Goal: Task Accomplishment & Management: Use online tool/utility

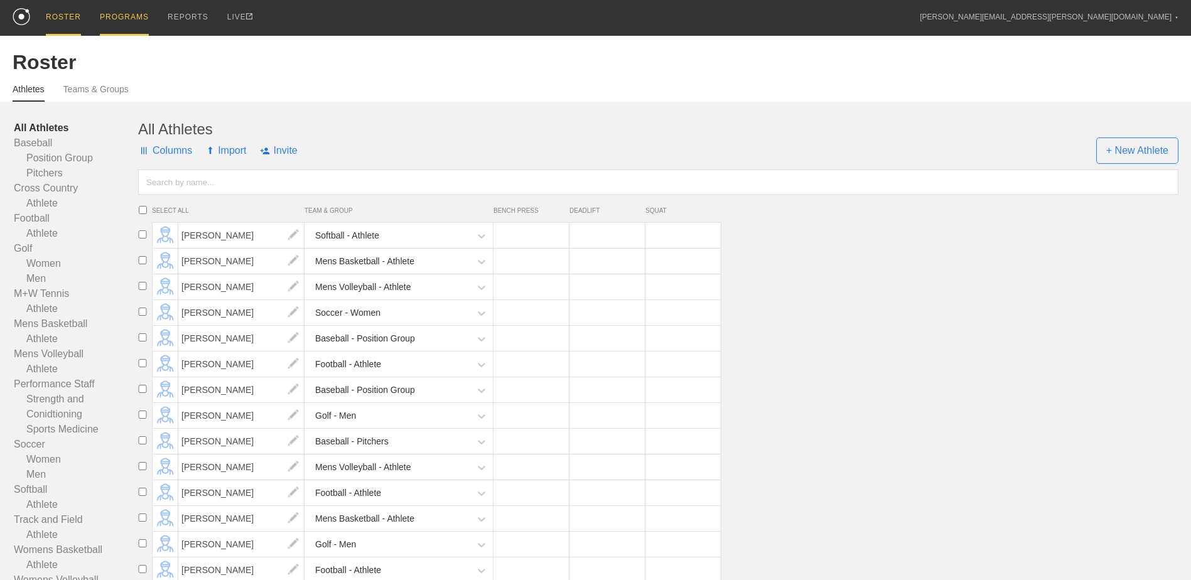
click at [104, 14] on div "PROGRAMS" at bounding box center [124, 18] width 49 height 36
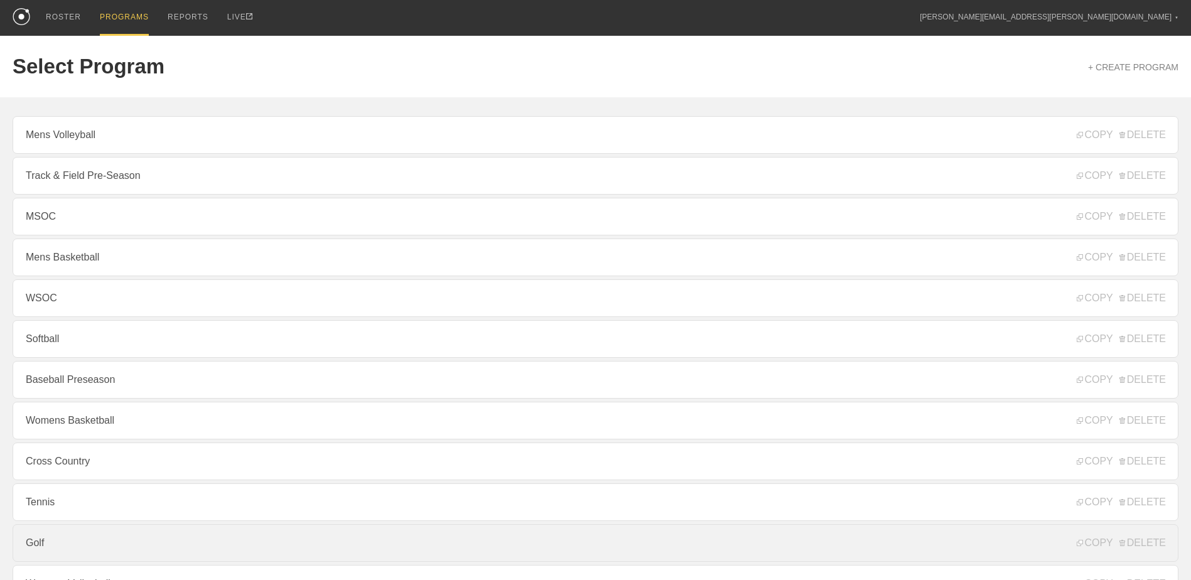
scroll to position [126, 0]
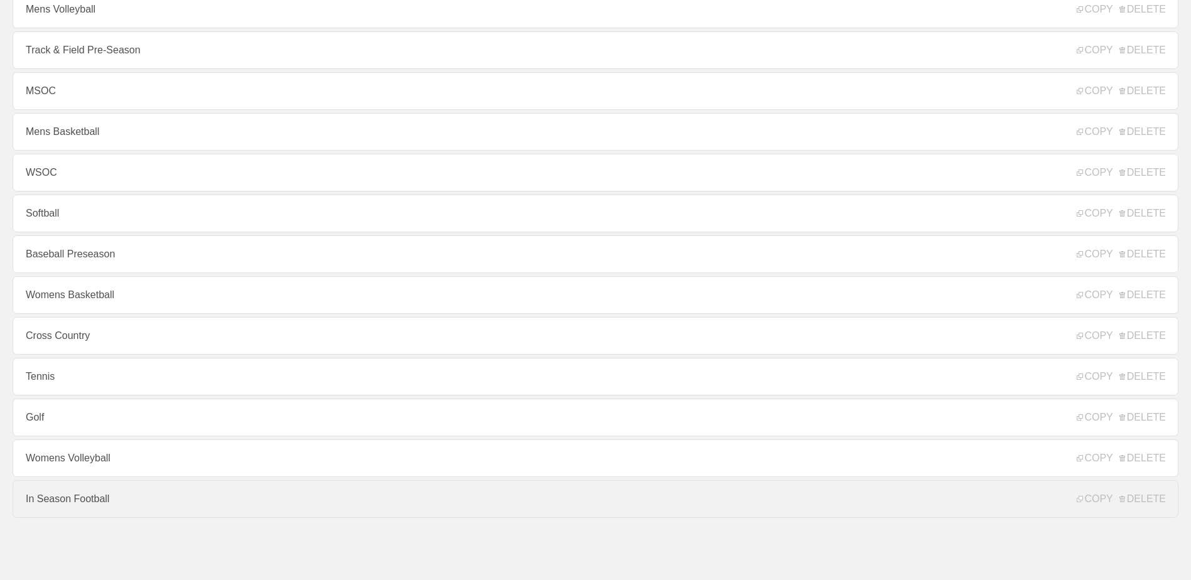
click at [167, 518] on link "In Season Football" at bounding box center [596, 499] width 1166 height 38
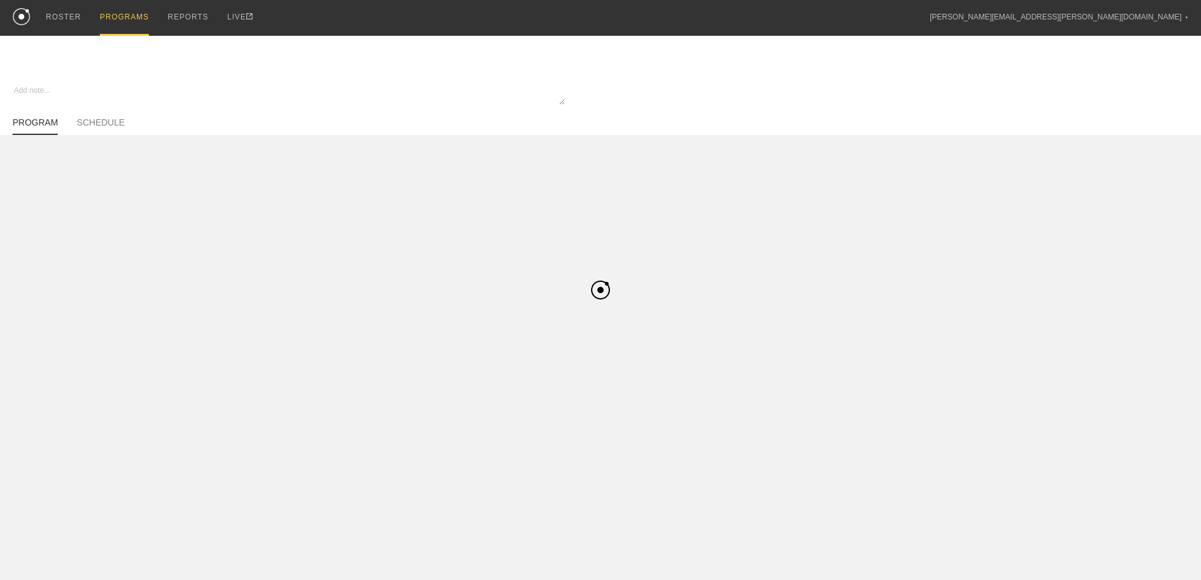
type textarea "x"
type input "In Season Football"
type textarea "Block 1"
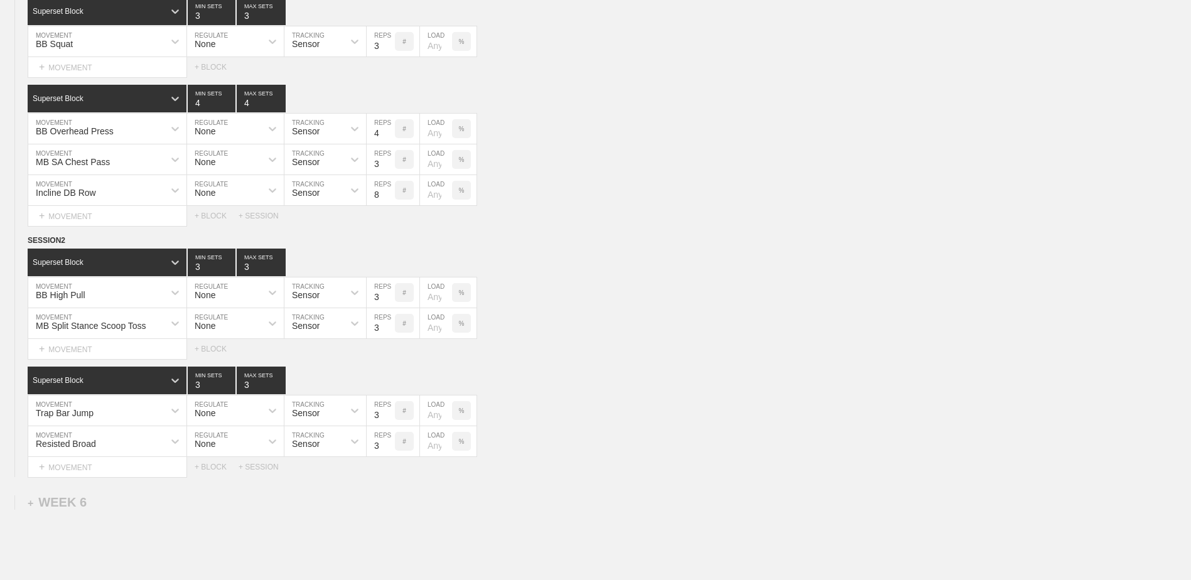
scroll to position [3639, 0]
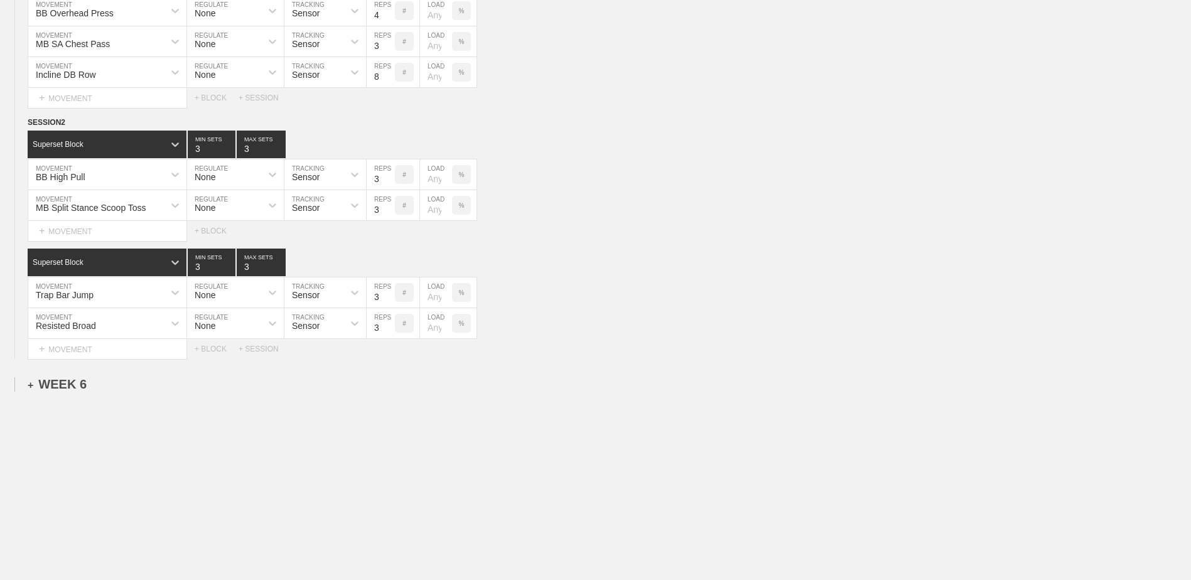
click at [65, 382] on div "+ WEEK 6" at bounding box center [57, 384] width 59 height 14
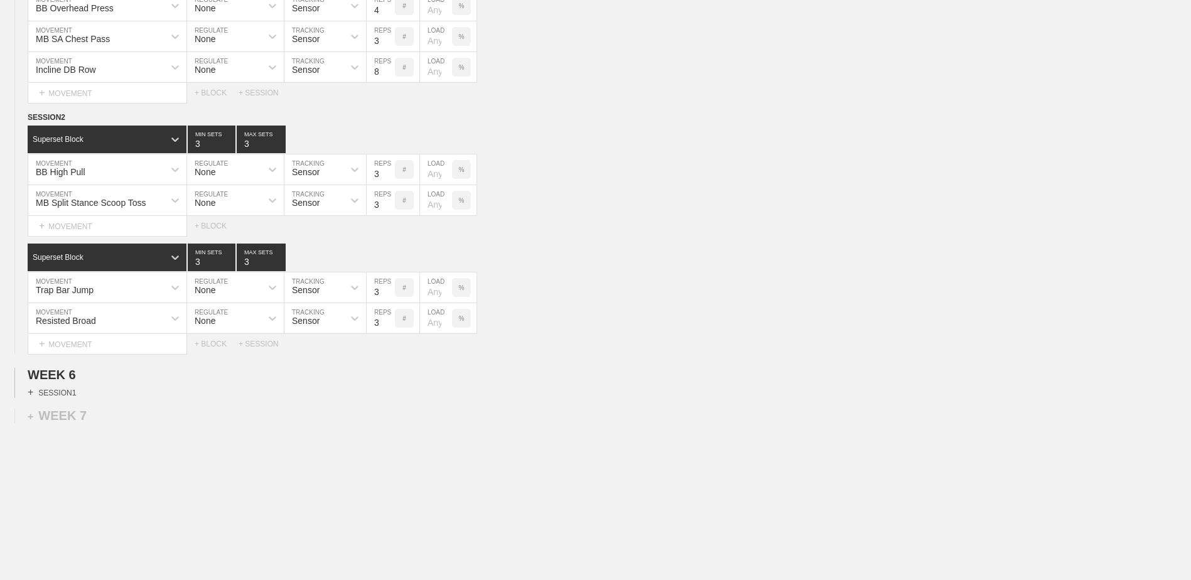
click at [48, 396] on div "+ SESSION 1" at bounding box center [52, 392] width 48 height 11
click at [95, 415] on div "+ BLOCK" at bounding box center [107, 415] width 158 height 20
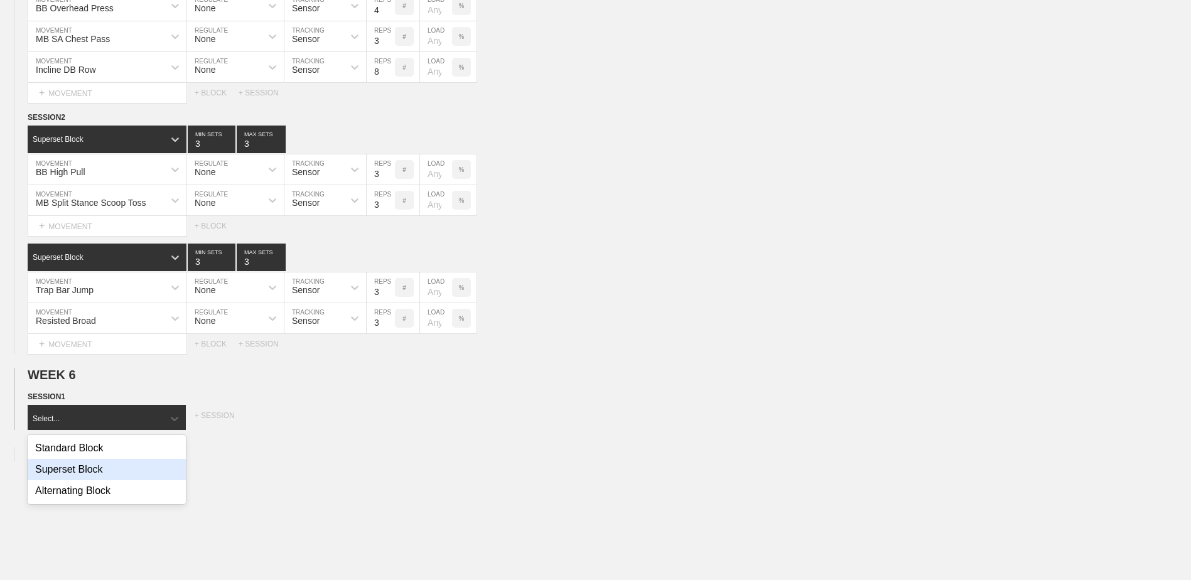
click at [122, 472] on div "Superset Block" at bounding box center [107, 469] width 158 height 21
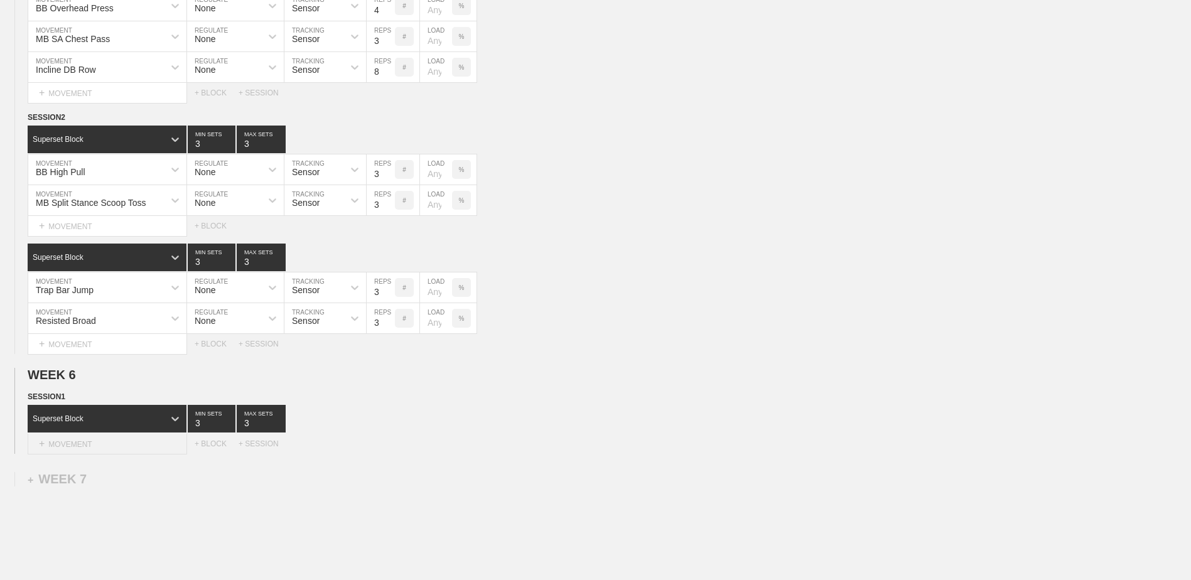
click at [127, 452] on div "+ MOVEMENT" at bounding box center [107, 444] width 159 height 21
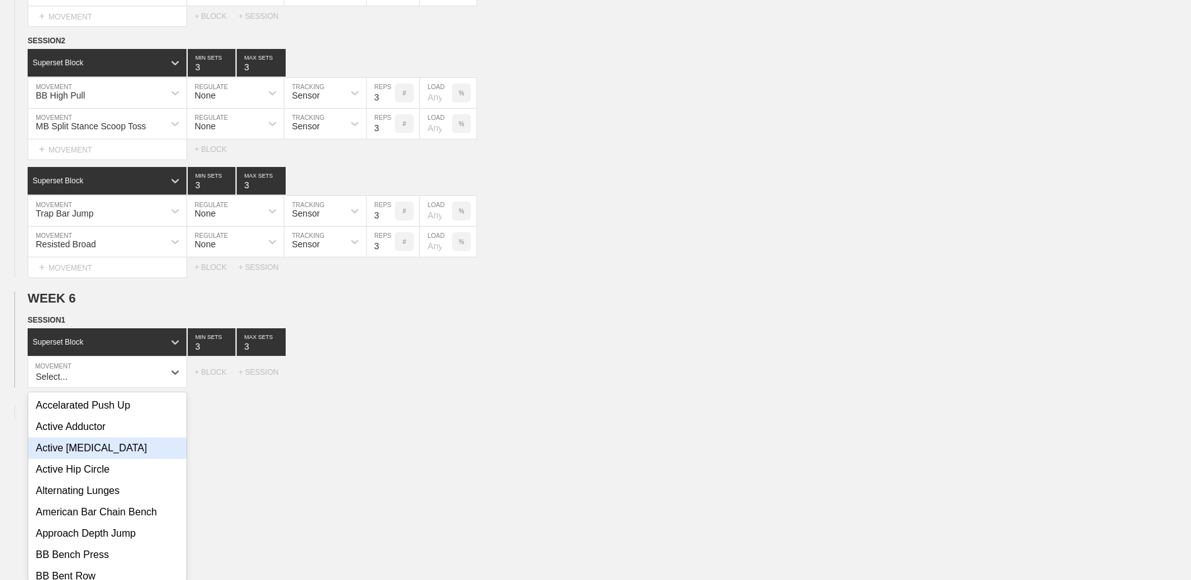
scroll to position [3727, 0]
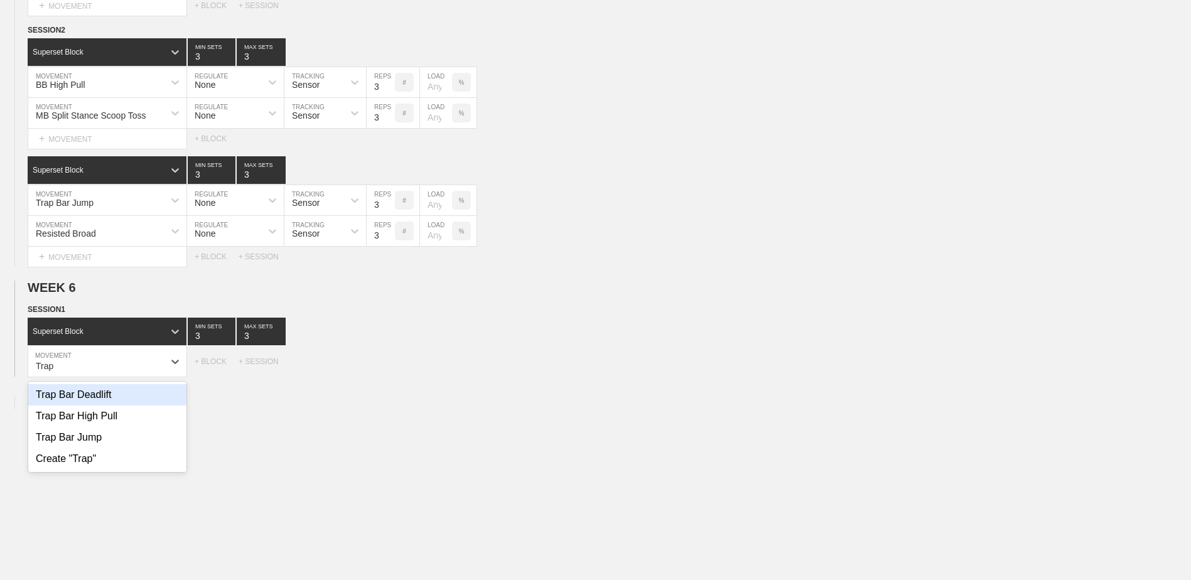
click at [82, 399] on div "Trap Bar Deadlift" at bounding box center [107, 394] width 158 height 21
type input "Trap"
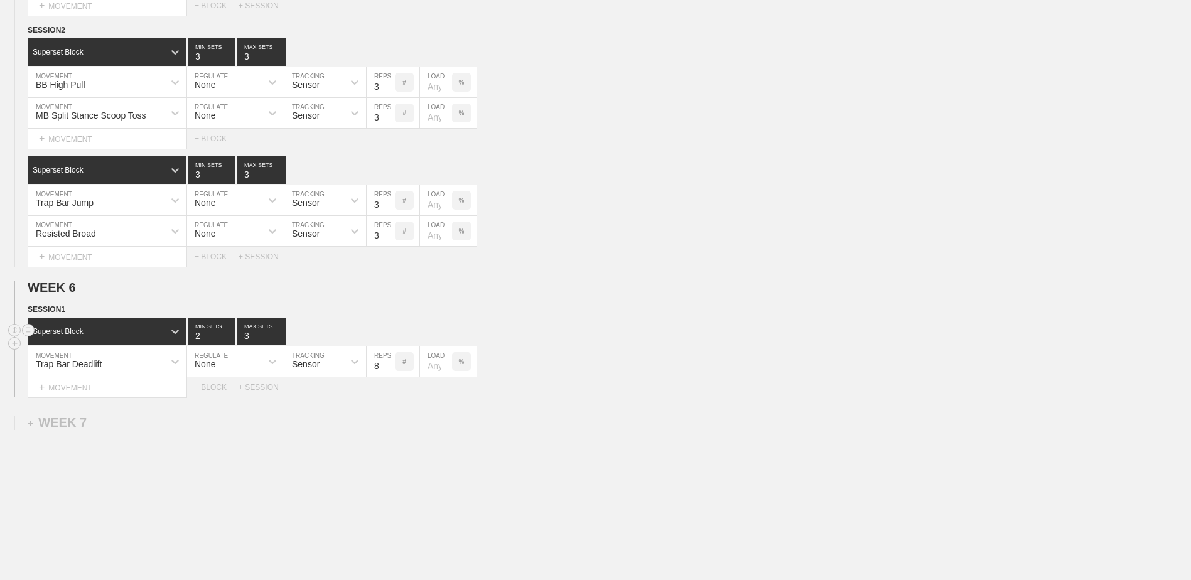
type input "2"
click at [227, 343] on input "2" at bounding box center [212, 332] width 48 height 28
type input "2"
click at [281, 344] on input "2" at bounding box center [261, 332] width 49 height 28
click at [391, 373] on input "7" at bounding box center [381, 362] width 28 height 30
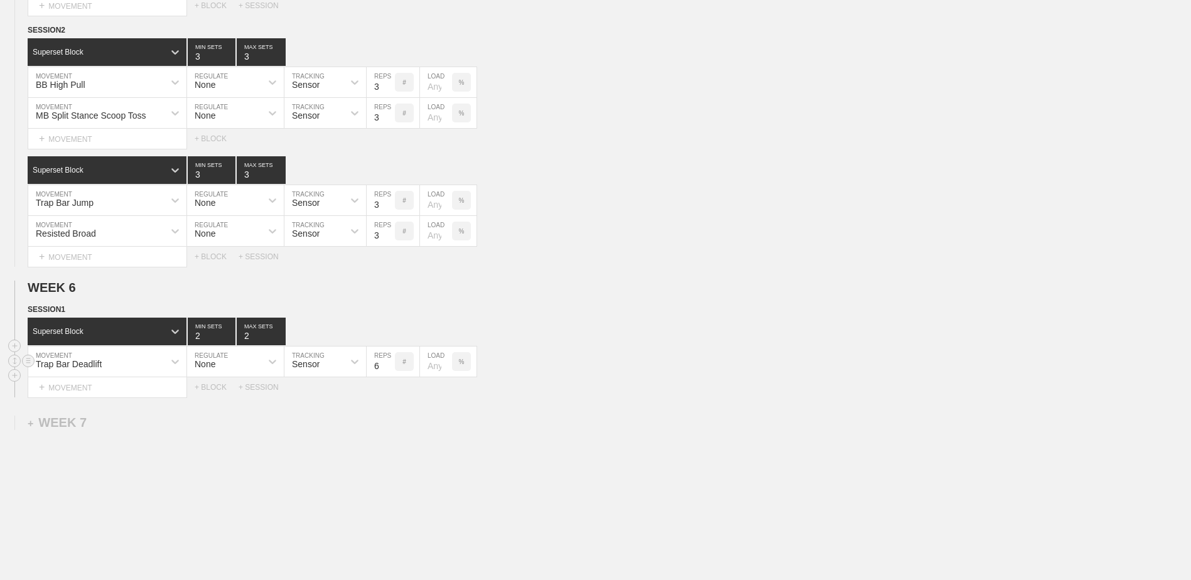
click at [391, 373] on input "6" at bounding box center [381, 362] width 28 height 30
click at [391, 373] on input "5" at bounding box center [381, 362] width 28 height 30
click at [391, 373] on input "4" at bounding box center [381, 362] width 28 height 30
type input "3"
click at [391, 373] on input "3" at bounding box center [381, 362] width 28 height 30
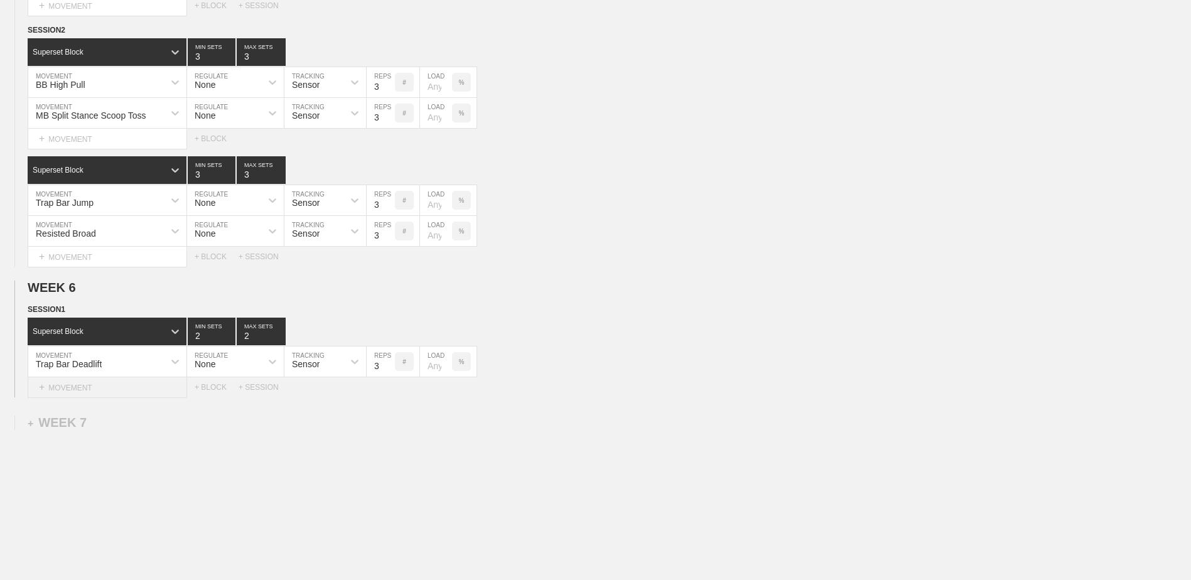
drag, startPoint x: 124, startPoint y: 395, endPoint x: 116, endPoint y: 394, distance: 8.2
click at [124, 395] on div "+ MOVEMENT" at bounding box center [107, 387] width 159 height 21
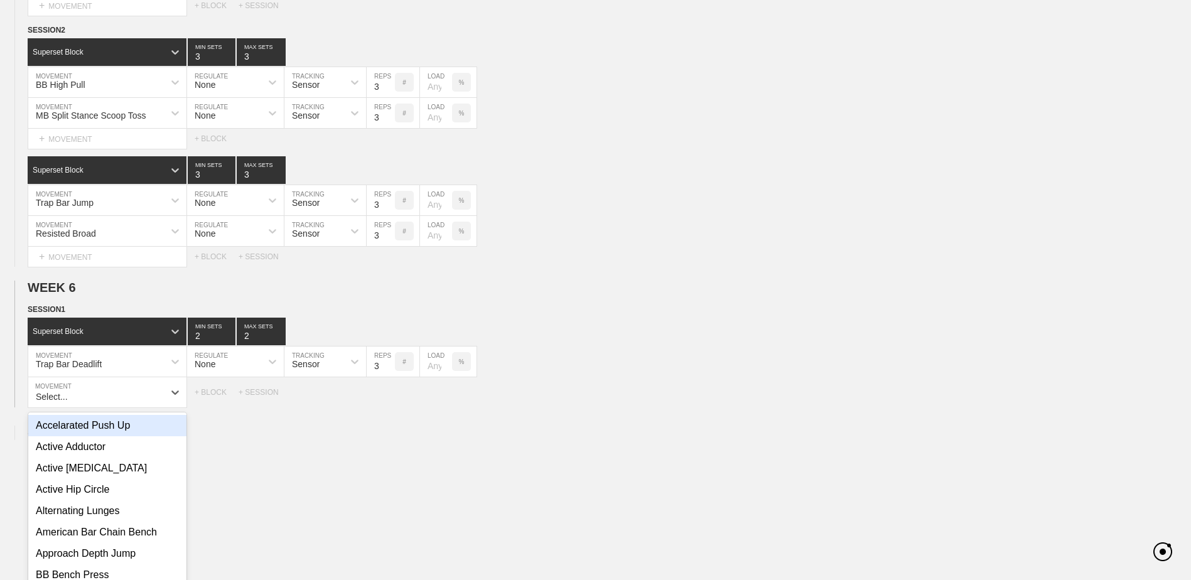
scroll to position [3758, 0]
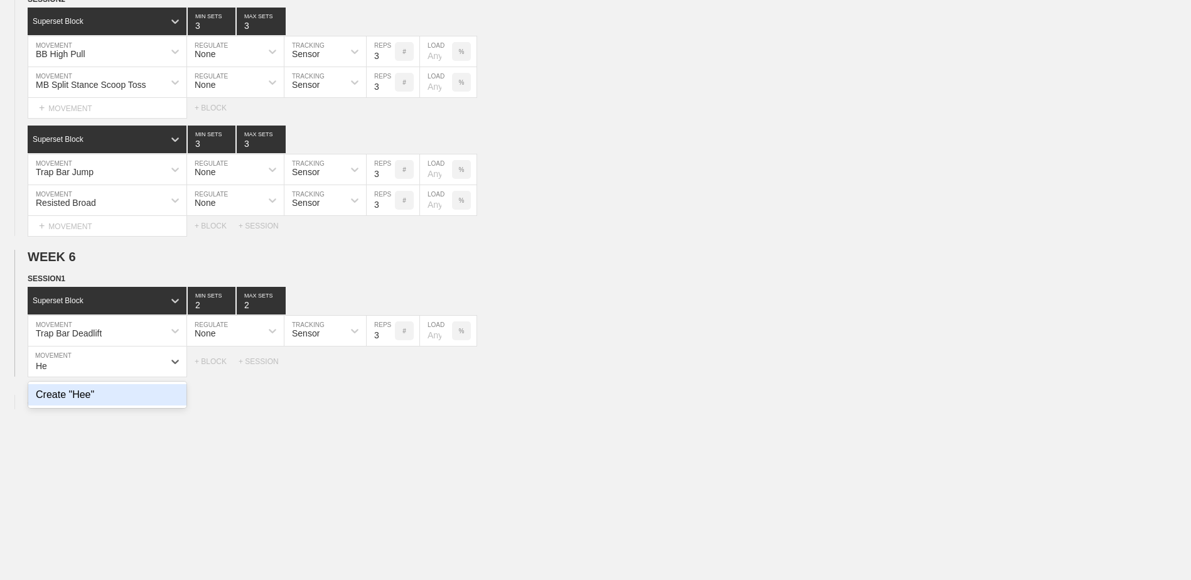
type input "H"
click at [156, 401] on div "Long Lunge Calf Raise" at bounding box center [107, 394] width 158 height 21
type input "Lon"
click at [386, 367] on input "9" at bounding box center [381, 362] width 28 height 30
click at [386, 367] on input "10" at bounding box center [381, 362] width 28 height 30
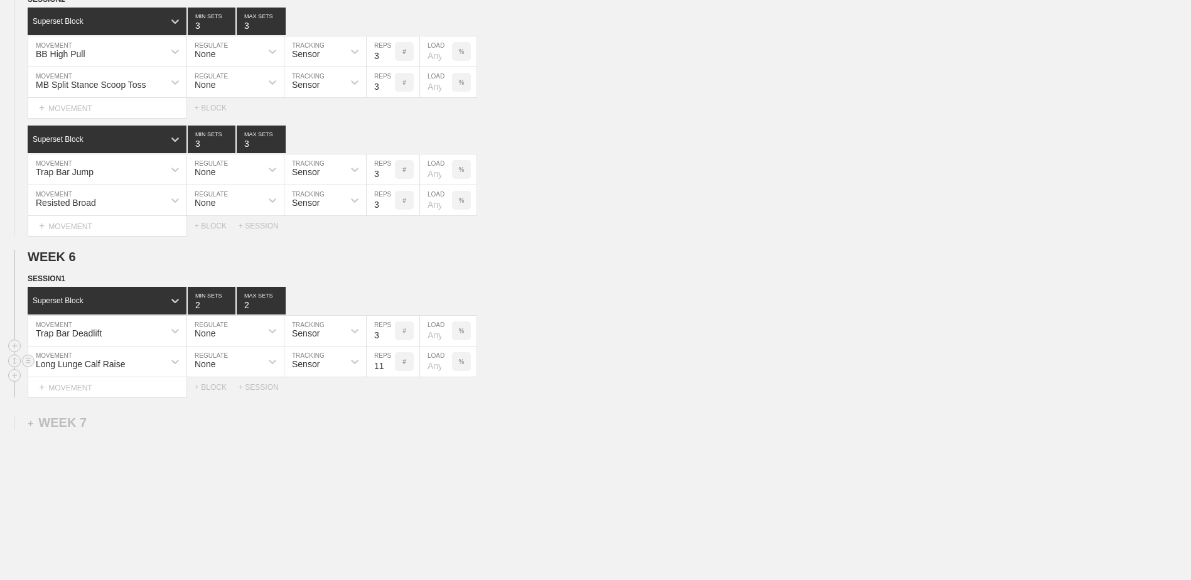
click at [386, 367] on input "11" at bounding box center [381, 362] width 28 height 30
click at [386, 367] on input "12" at bounding box center [381, 362] width 28 height 30
click at [386, 367] on input "13" at bounding box center [381, 362] width 28 height 30
click at [386, 367] on input "14" at bounding box center [381, 362] width 28 height 30
click at [386, 367] on input "15" at bounding box center [381, 362] width 28 height 30
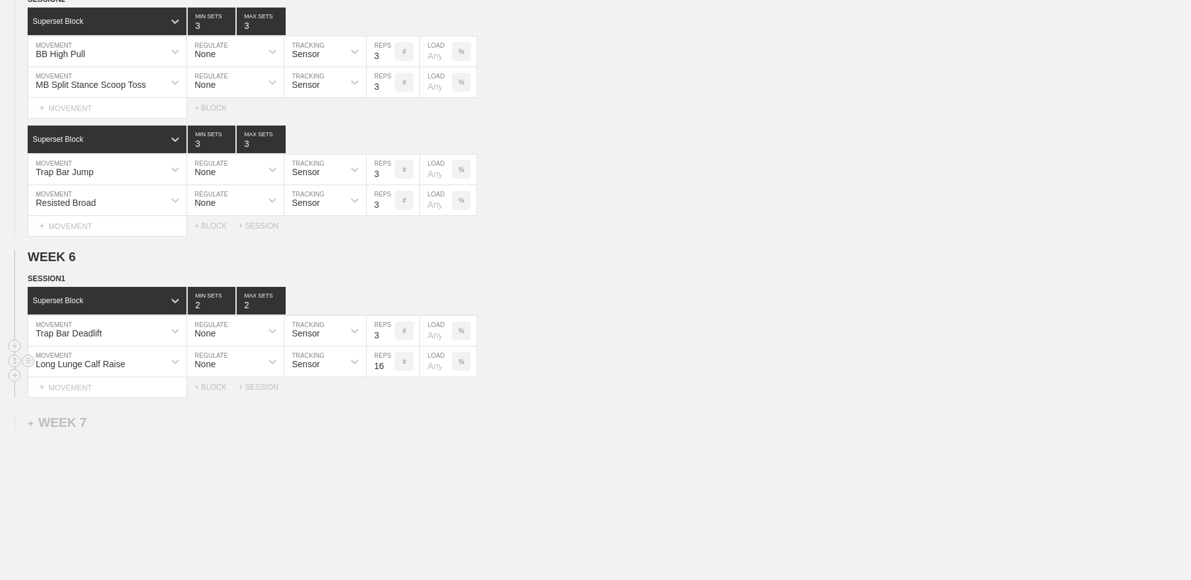
click at [386, 367] on input "16" at bounding box center [381, 362] width 28 height 30
click at [386, 367] on input "17" at bounding box center [381, 362] width 28 height 30
click at [386, 367] on input "18" at bounding box center [381, 362] width 28 height 30
click at [386, 367] on input "19" at bounding box center [381, 362] width 28 height 30
type input "20"
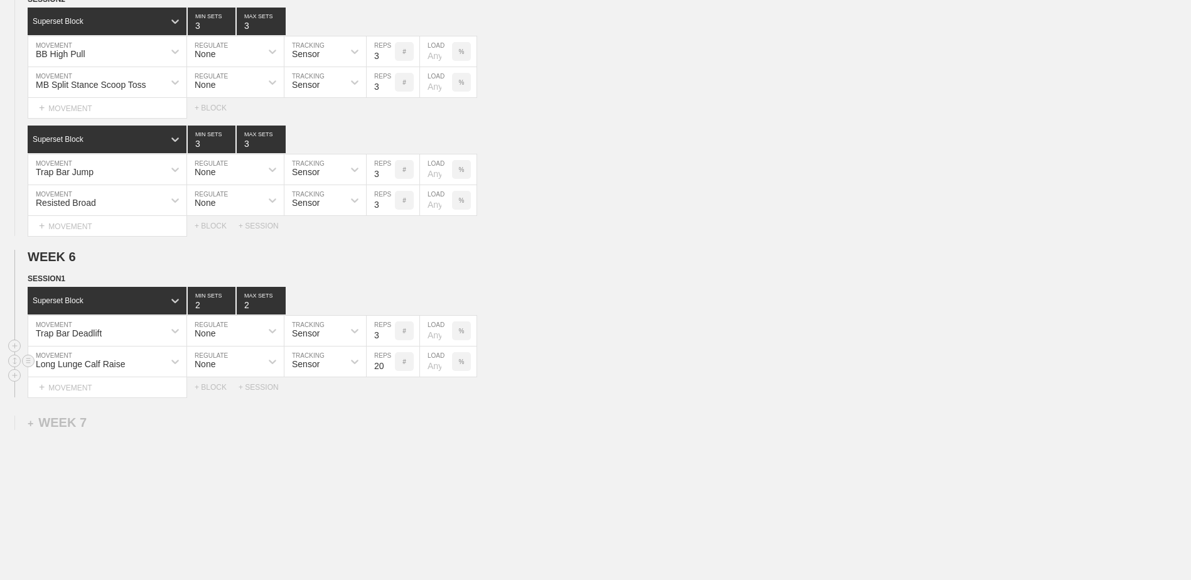
click at [386, 367] on input "20" at bounding box center [381, 362] width 28 height 30
click at [208, 392] on div "+ BLOCK" at bounding box center [217, 387] width 44 height 9
click at [151, 424] on div "Standard Block" at bounding box center [96, 418] width 136 height 11
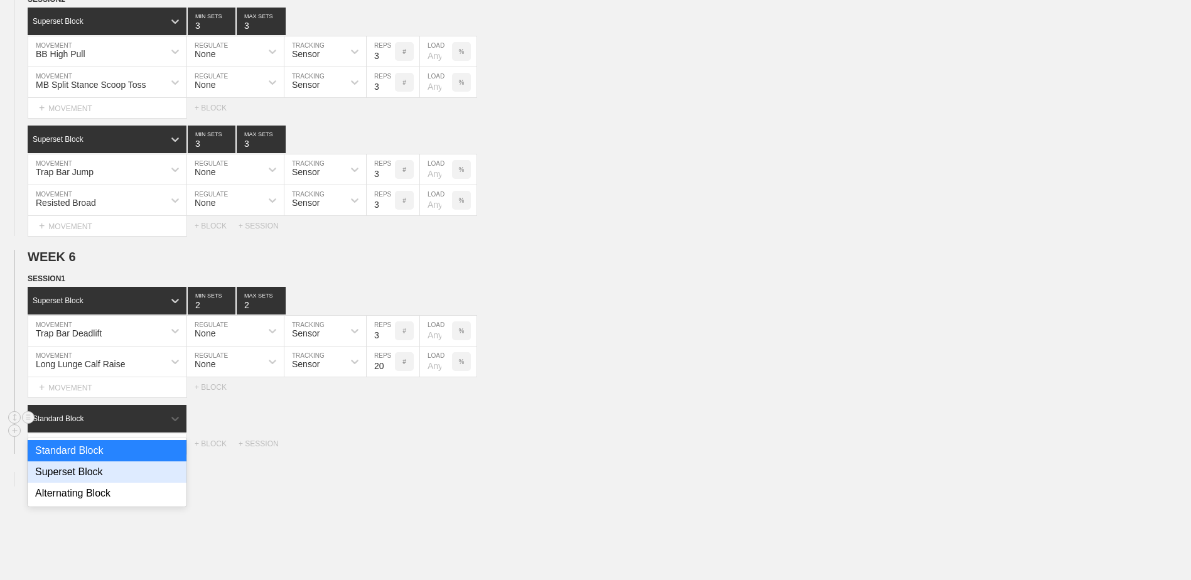
click at [131, 478] on div "Superset Block" at bounding box center [107, 472] width 159 height 21
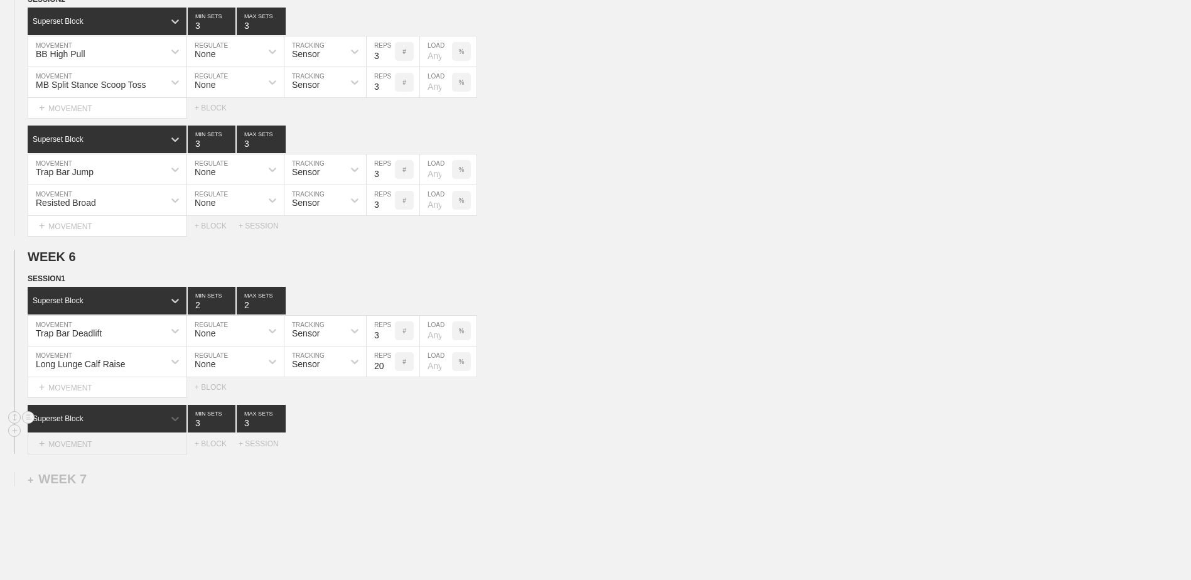
click at [121, 448] on div "+ MOVEMENT" at bounding box center [107, 444] width 159 height 21
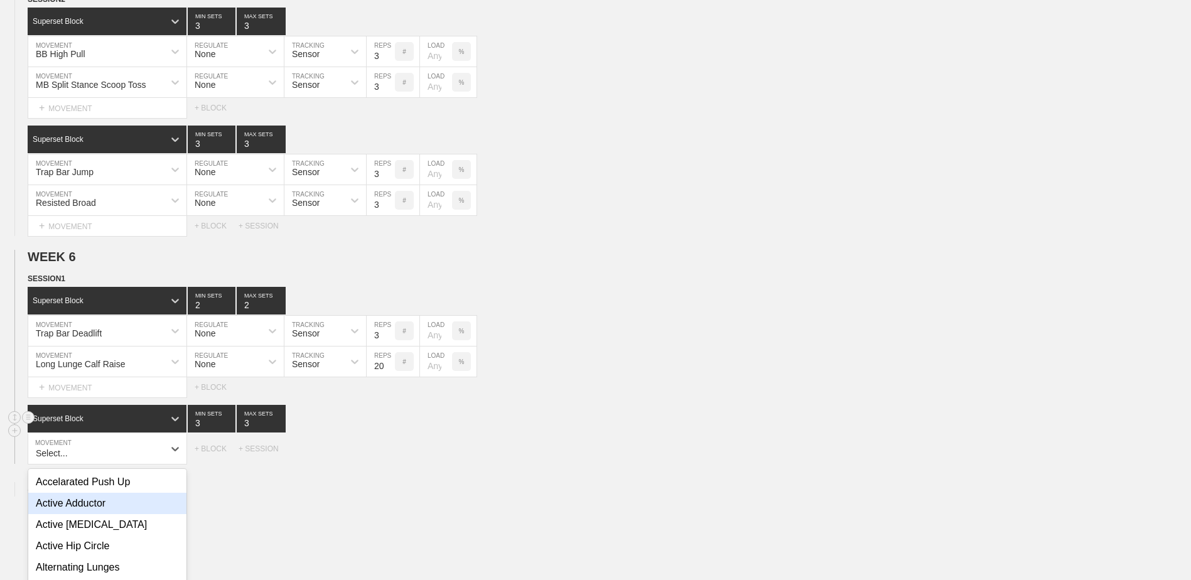
scroll to position [3845, 0]
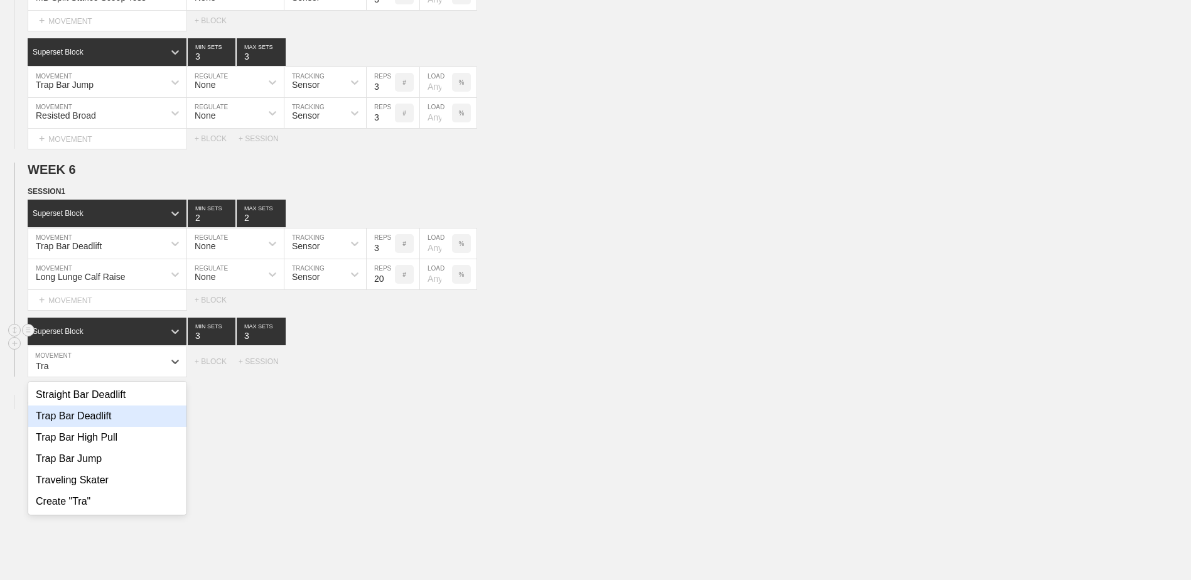
click at [113, 427] on div "Trap Bar Deadlift" at bounding box center [107, 416] width 158 height 21
type input "Tra"
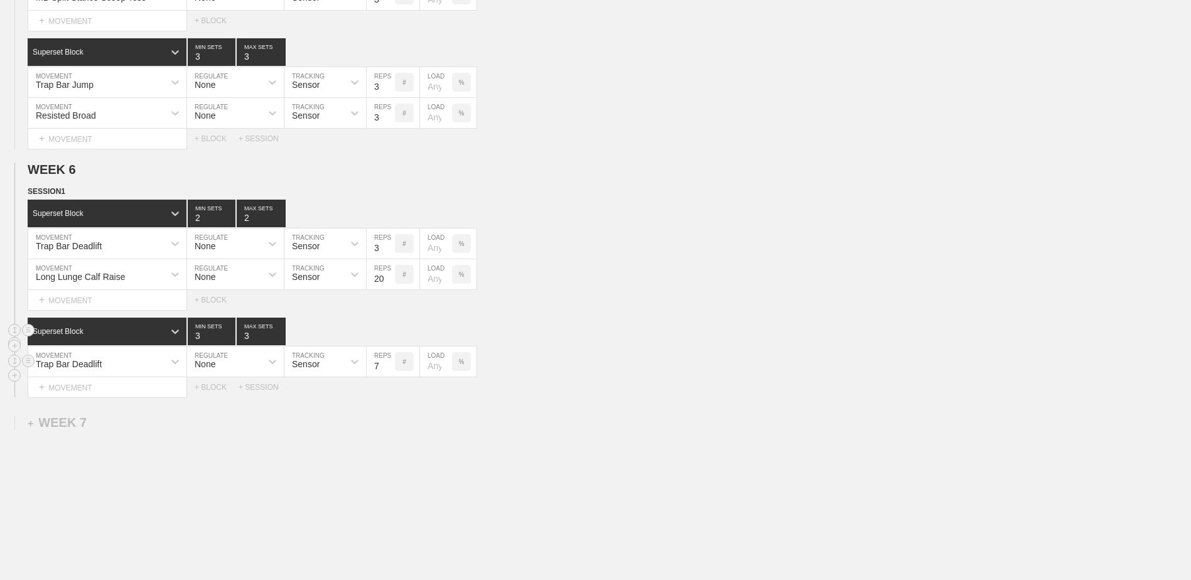
click at [388, 372] on input "7" at bounding box center [381, 362] width 28 height 30
click at [388, 372] on input "6" at bounding box center [381, 362] width 28 height 30
click at [388, 372] on input "5" at bounding box center [381, 362] width 28 height 30
click at [388, 372] on input "4" at bounding box center [381, 362] width 28 height 30
type input "3"
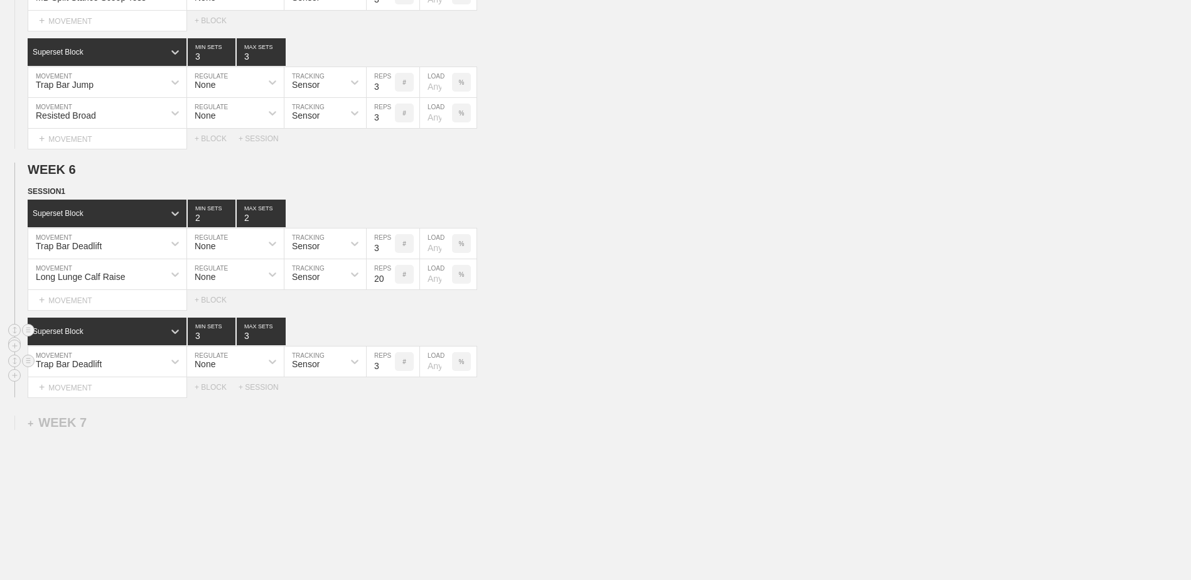
click at [388, 372] on input "3" at bounding box center [381, 362] width 28 height 30
click at [223, 389] on div "+ BLOCK" at bounding box center [217, 387] width 44 height 9
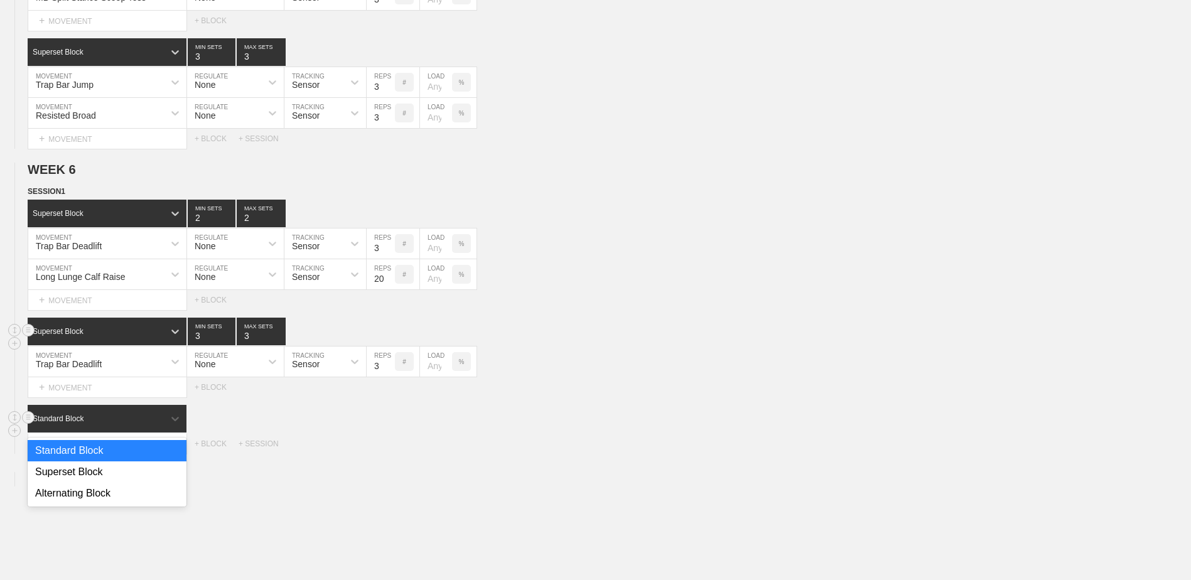
click at [147, 424] on div "Standard Block" at bounding box center [96, 418] width 136 height 11
click at [130, 471] on div "Superset Block" at bounding box center [107, 472] width 159 height 21
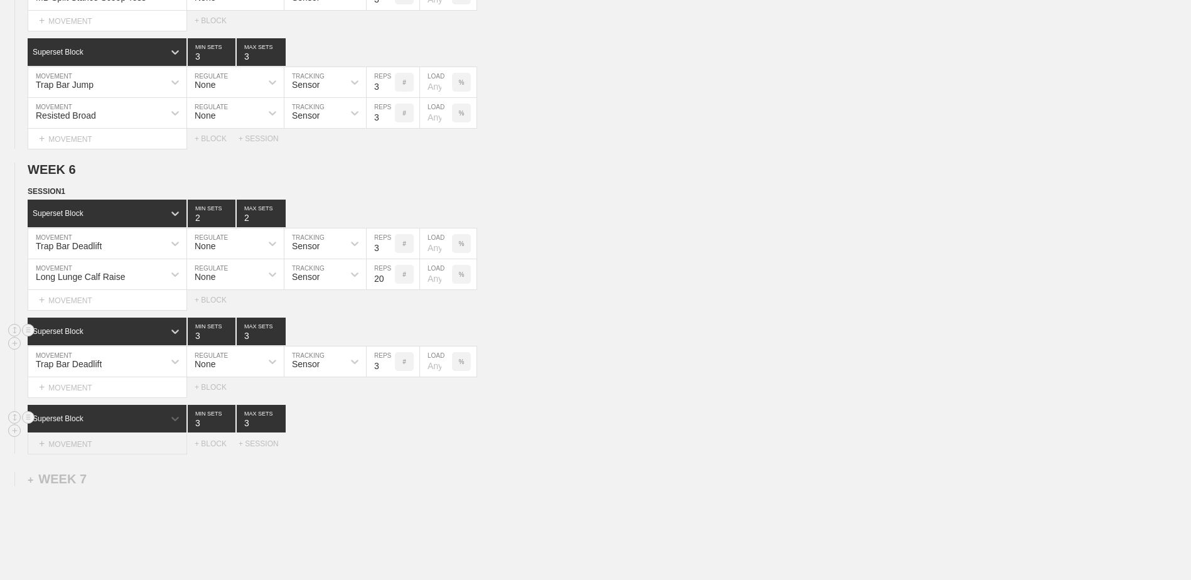
click at [130, 452] on div "+ MOVEMENT" at bounding box center [107, 444] width 159 height 21
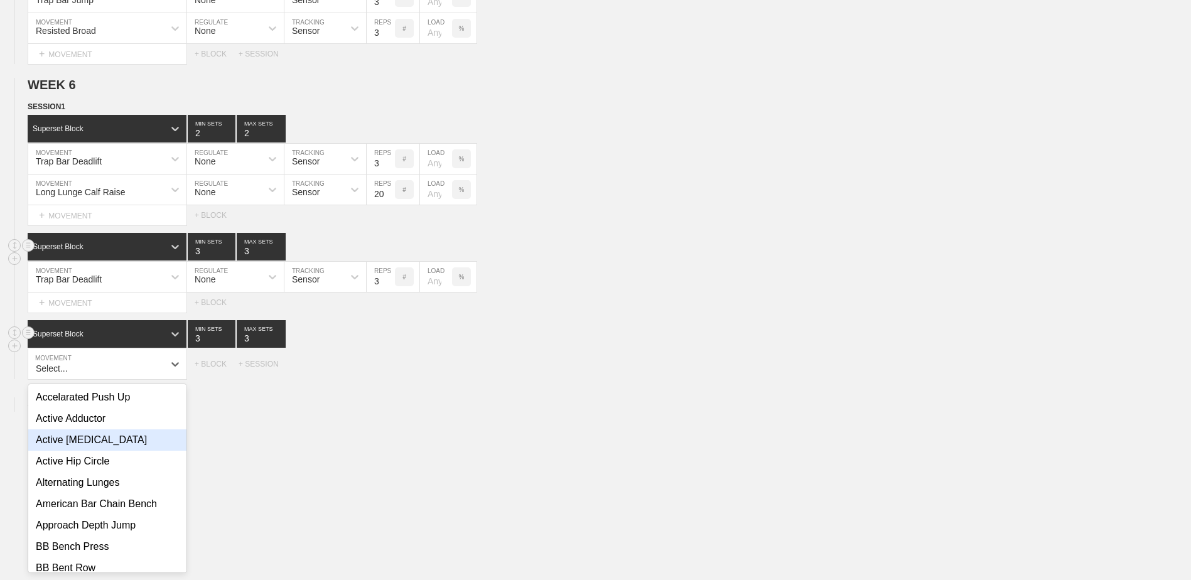
scroll to position [3932, 0]
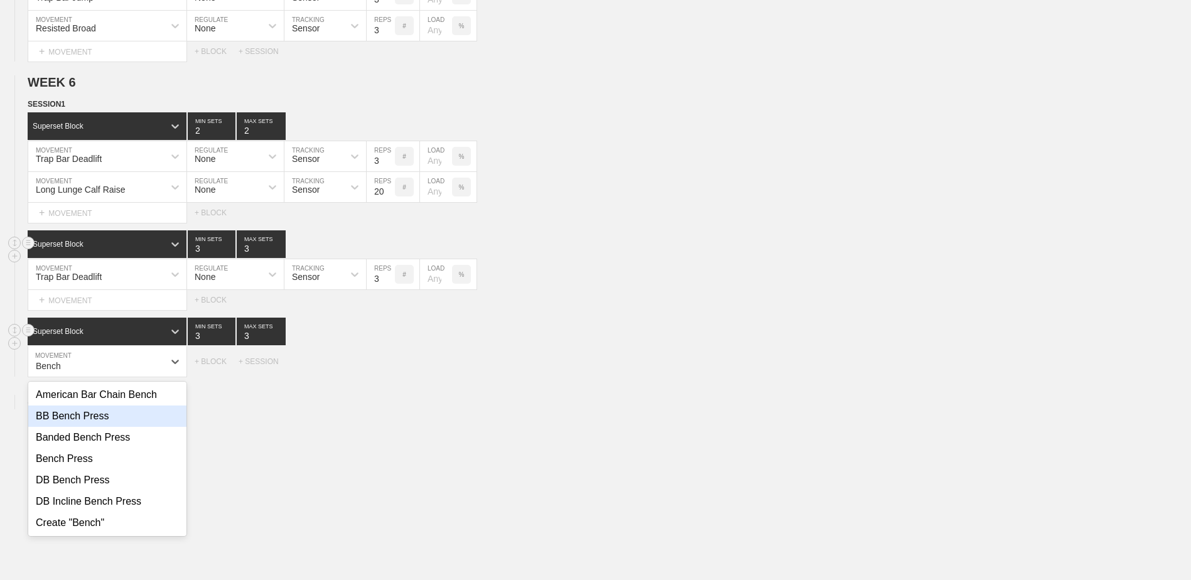
click at [114, 424] on div "BB Bench Press" at bounding box center [107, 416] width 158 height 21
type input "Bench"
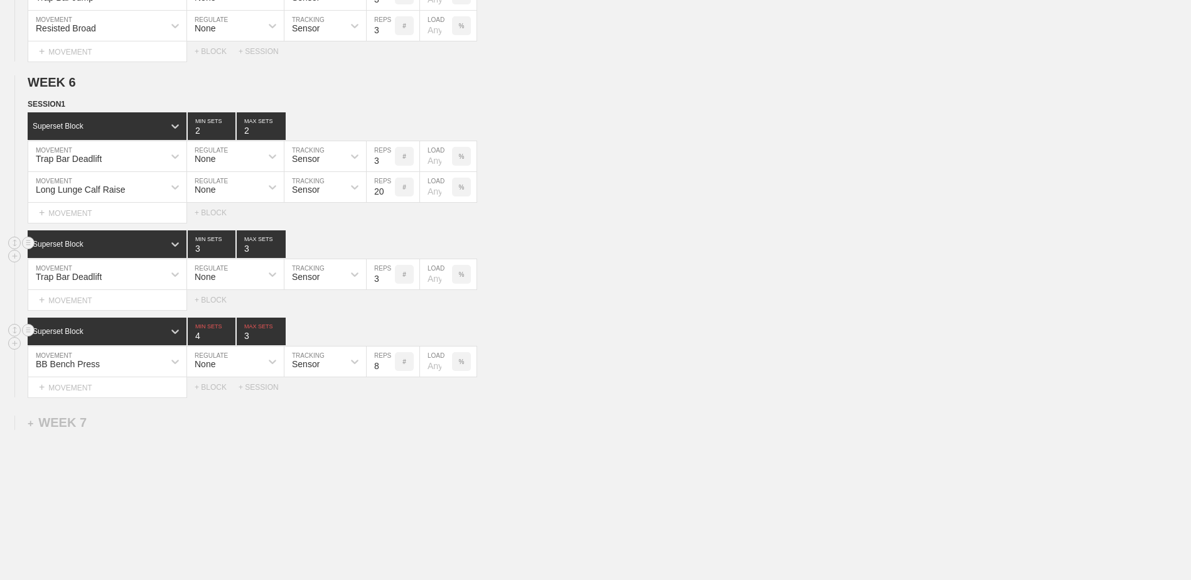
type input "4"
click at [227, 339] on input "4" at bounding box center [212, 332] width 48 height 28
type input "4"
click at [277, 336] on input "4" at bounding box center [261, 332] width 49 height 28
click at [390, 374] on input "7" at bounding box center [381, 362] width 28 height 30
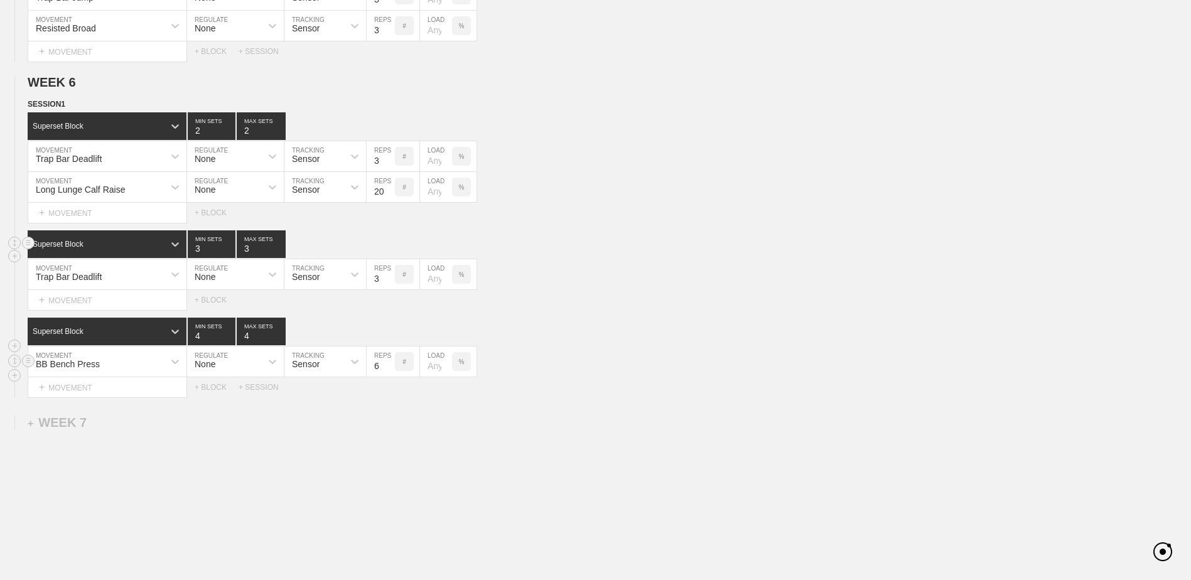
click at [390, 374] on input "6" at bounding box center [381, 362] width 28 height 30
click at [390, 374] on input "5" at bounding box center [381, 362] width 28 height 30
click at [390, 374] on input "4" at bounding box center [381, 362] width 28 height 30
type input "3"
click at [390, 374] on input "3" at bounding box center [381, 362] width 28 height 30
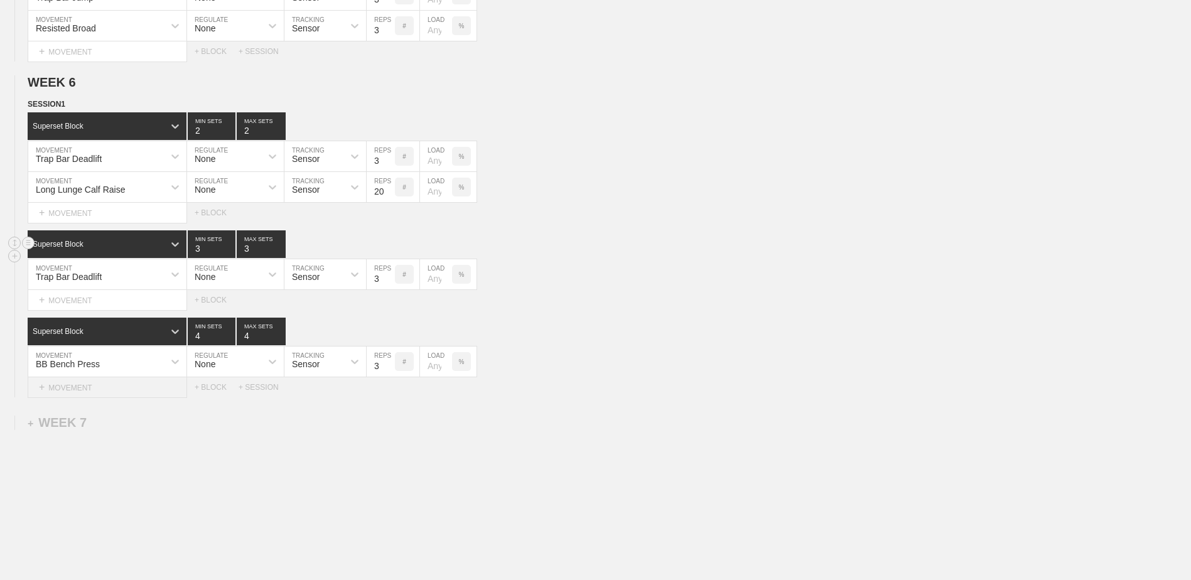
click at [154, 390] on div "+ MOVEMENT" at bounding box center [107, 387] width 159 height 21
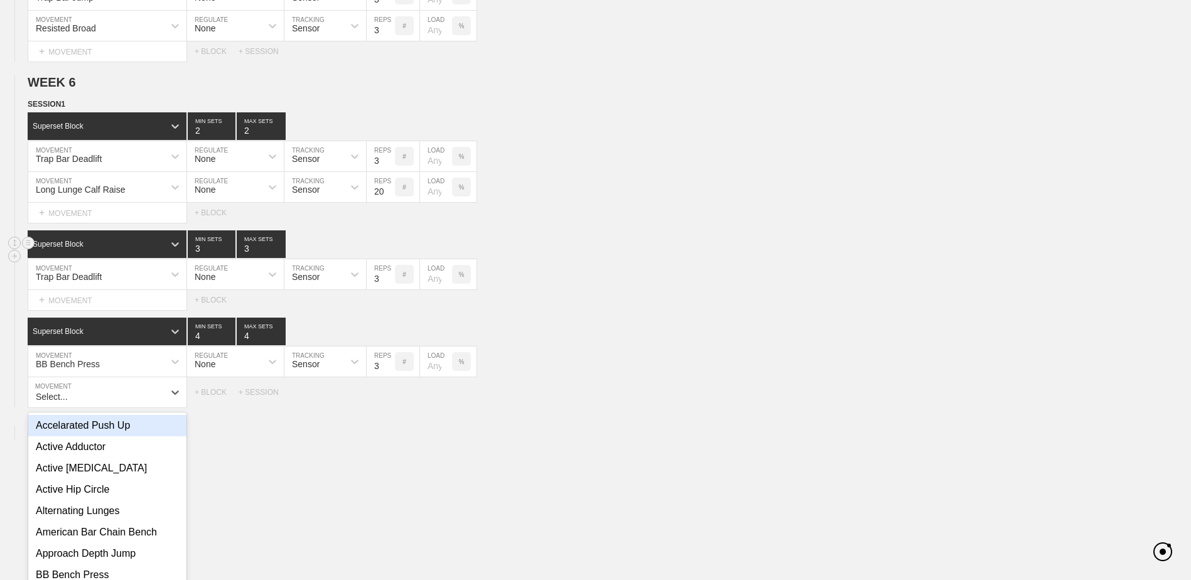
scroll to position [3963, 0]
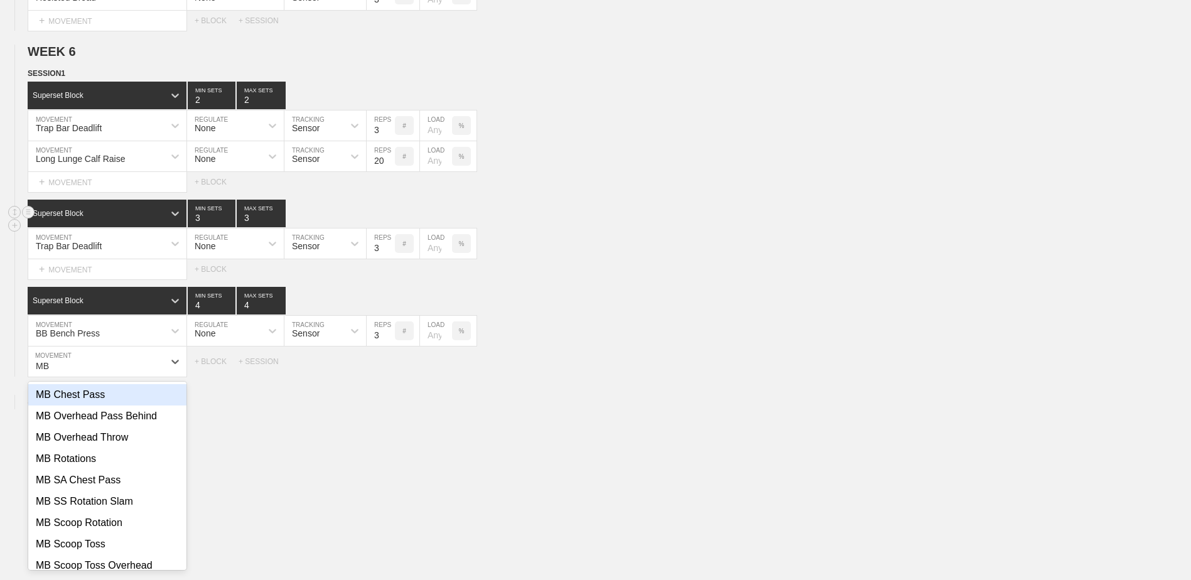
click at [141, 403] on div "MB Chest Pass" at bounding box center [107, 394] width 158 height 21
type input "MB"
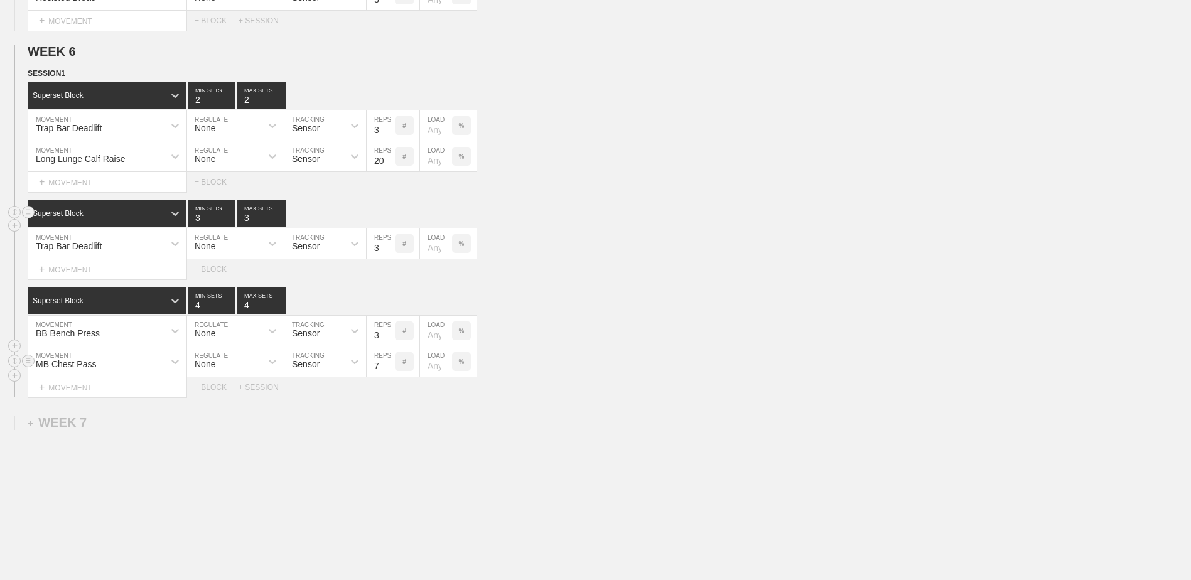
click at [389, 373] on input "7" at bounding box center [381, 362] width 28 height 30
click at [389, 373] on input "6" at bounding box center [381, 362] width 28 height 30
click at [389, 373] on input "5" at bounding box center [381, 362] width 28 height 30
click at [389, 373] on input "4" at bounding box center [381, 362] width 28 height 30
type input "3"
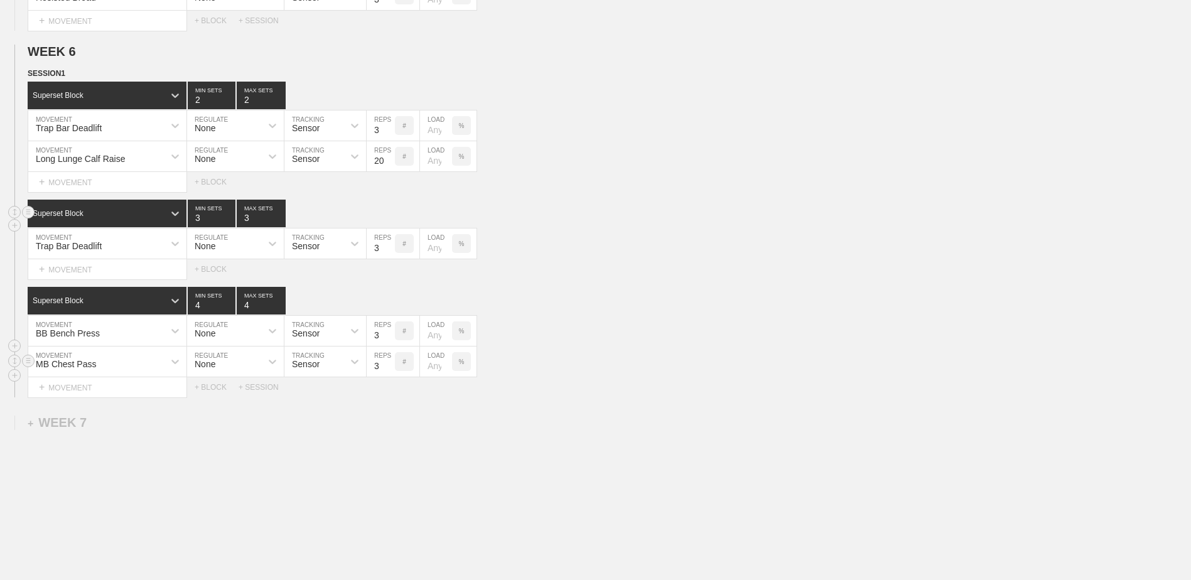
click at [389, 373] on input "3" at bounding box center [381, 362] width 28 height 30
click at [220, 392] on div "+ BLOCK" at bounding box center [217, 387] width 44 height 9
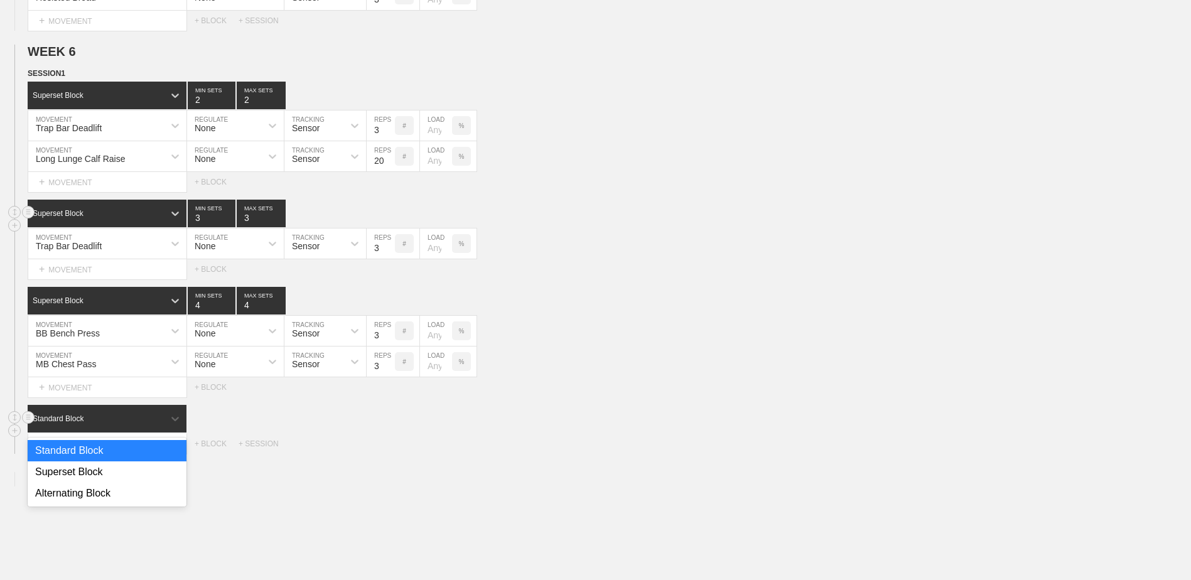
click at [150, 423] on div "Standard Block" at bounding box center [96, 418] width 136 height 11
click at [117, 474] on div "Superset Block" at bounding box center [107, 472] width 159 height 21
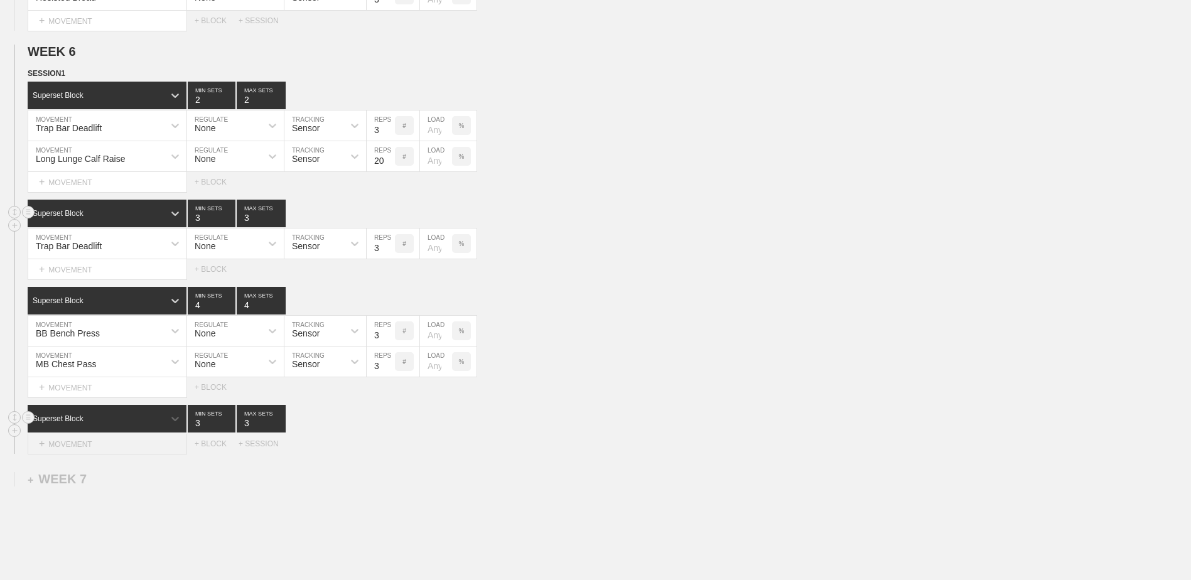
click at [120, 448] on div "+ MOVEMENT" at bounding box center [107, 444] width 159 height 21
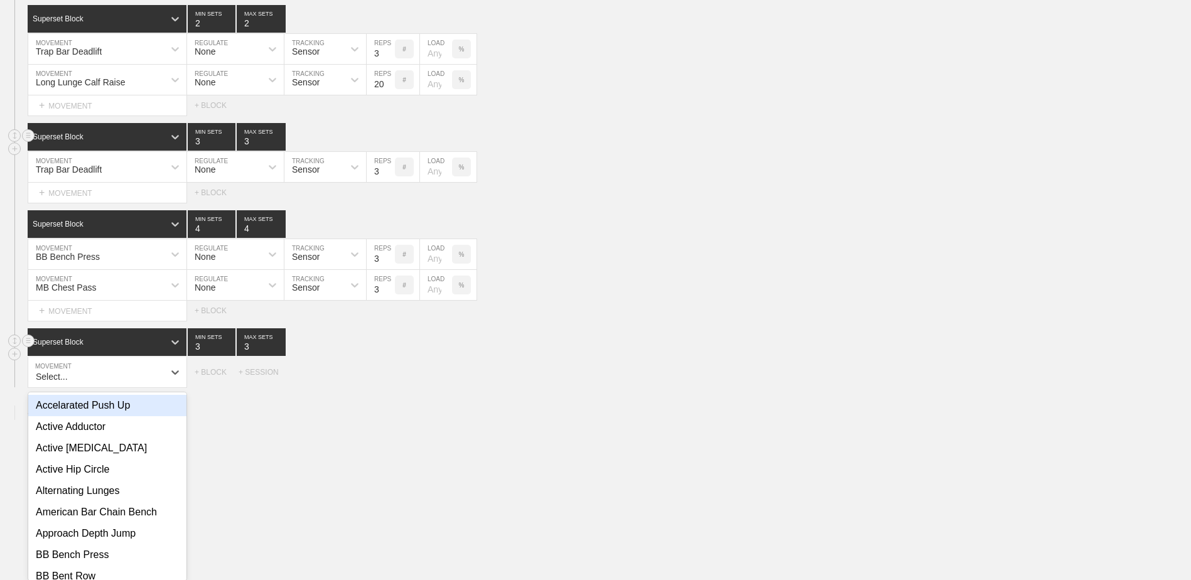
scroll to position [4050, 0]
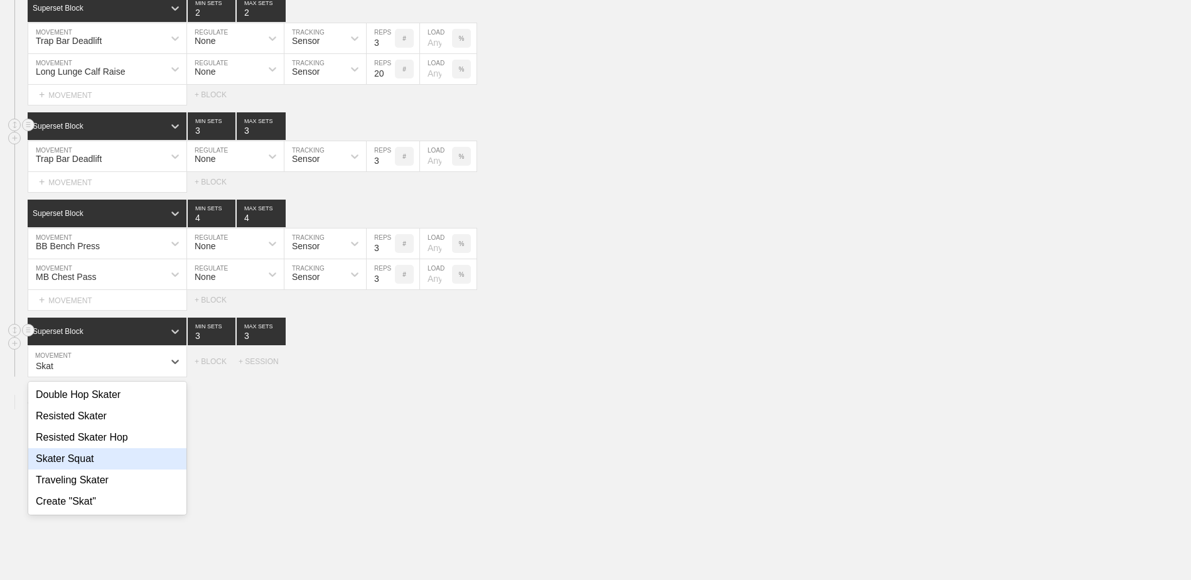
click at [117, 464] on div "Skater Squat" at bounding box center [107, 458] width 158 height 21
type input "Skat"
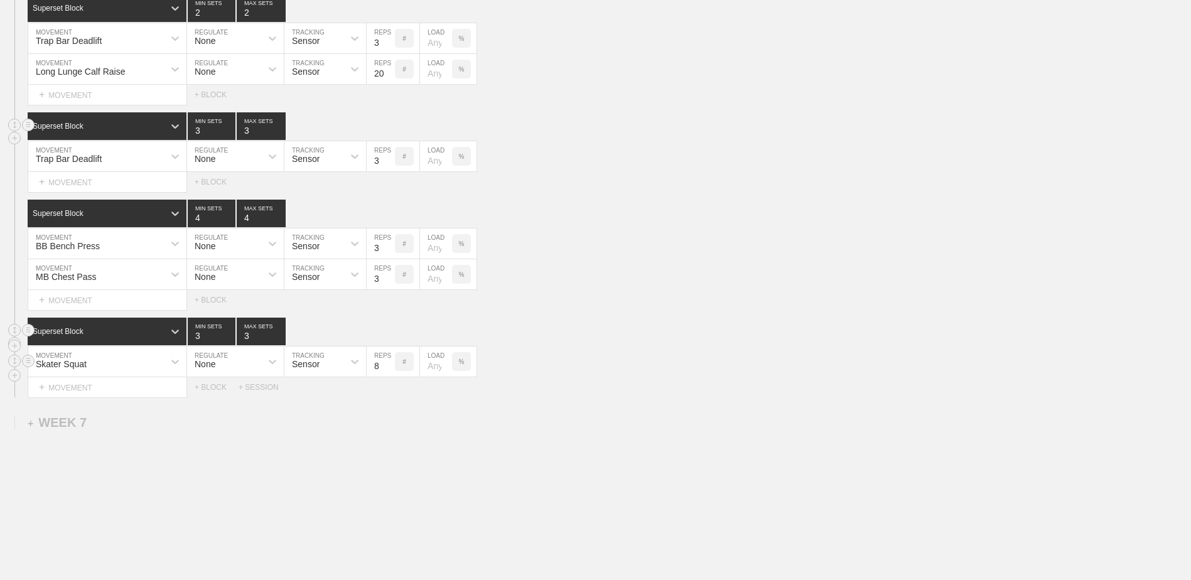
click at [389, 374] on input "7" at bounding box center [381, 362] width 28 height 30
type input "6"
click at [391, 373] on input "6" at bounding box center [381, 362] width 28 height 30
click at [119, 398] on div "+ MOVEMENT" at bounding box center [107, 387] width 159 height 21
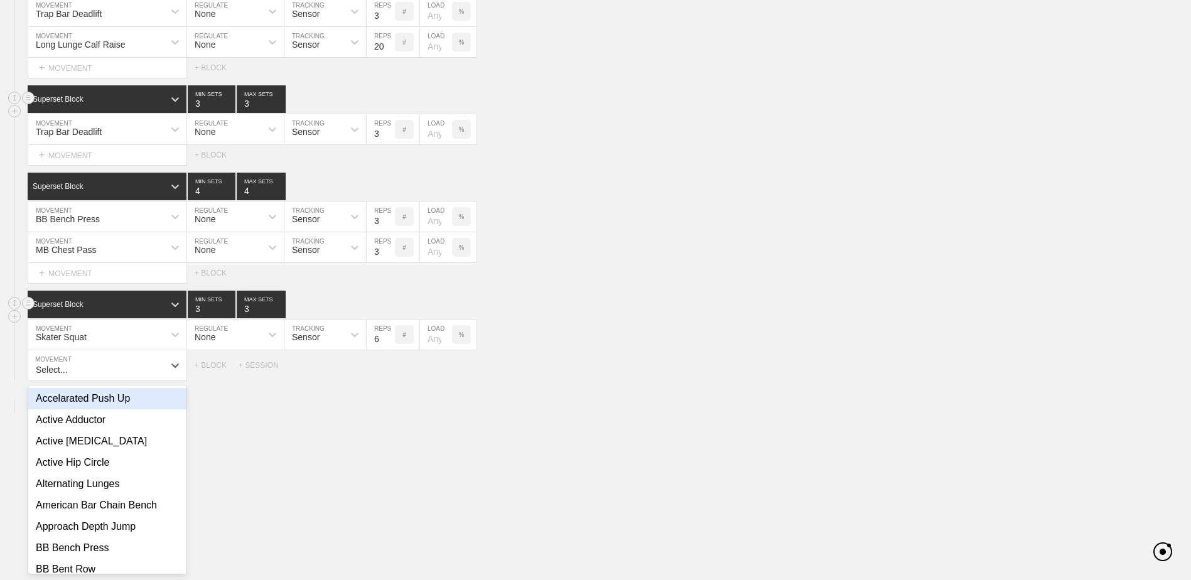
scroll to position [4081, 0]
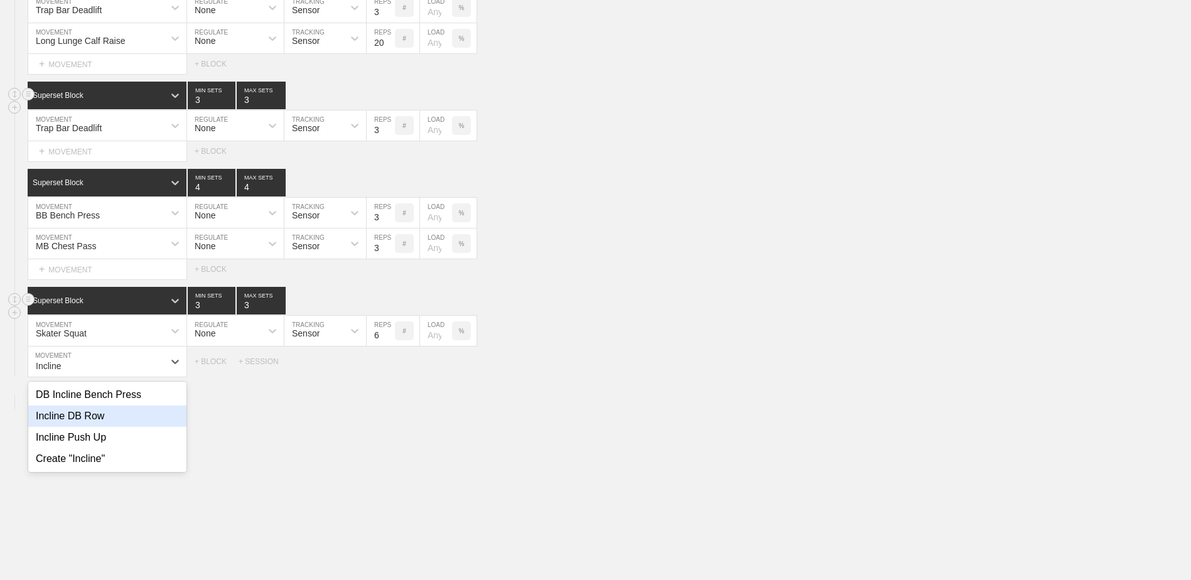
click at [95, 426] on div "Incline DB Row" at bounding box center [107, 416] width 158 height 21
type input "Incline"
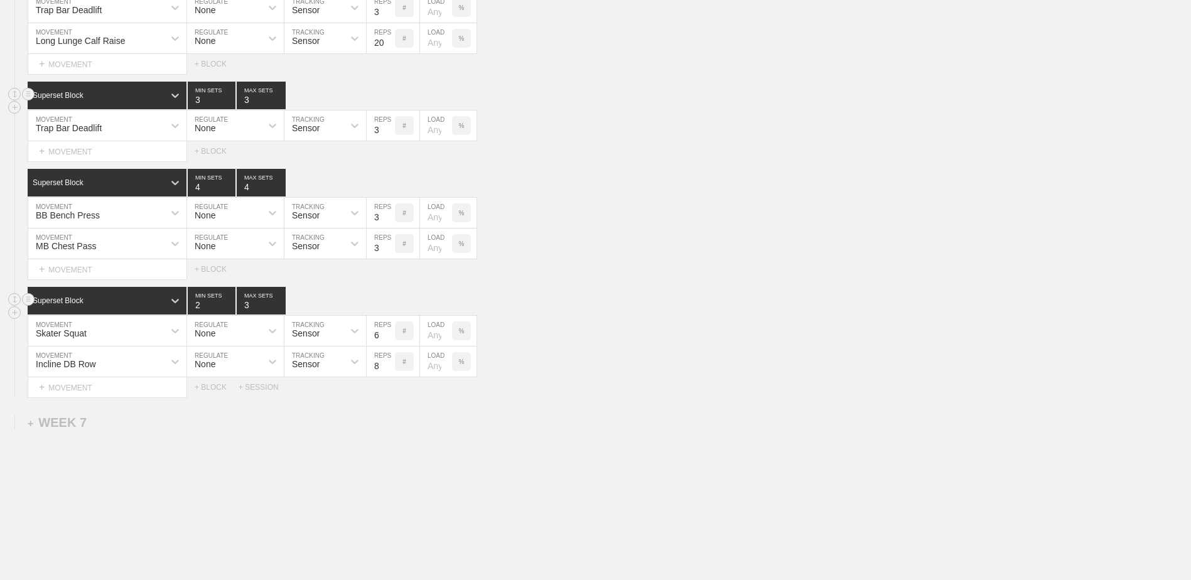
type input "2"
click at [229, 315] on input "2" at bounding box center [212, 301] width 48 height 28
type input "2"
click at [281, 313] on input "2" at bounding box center [261, 301] width 49 height 28
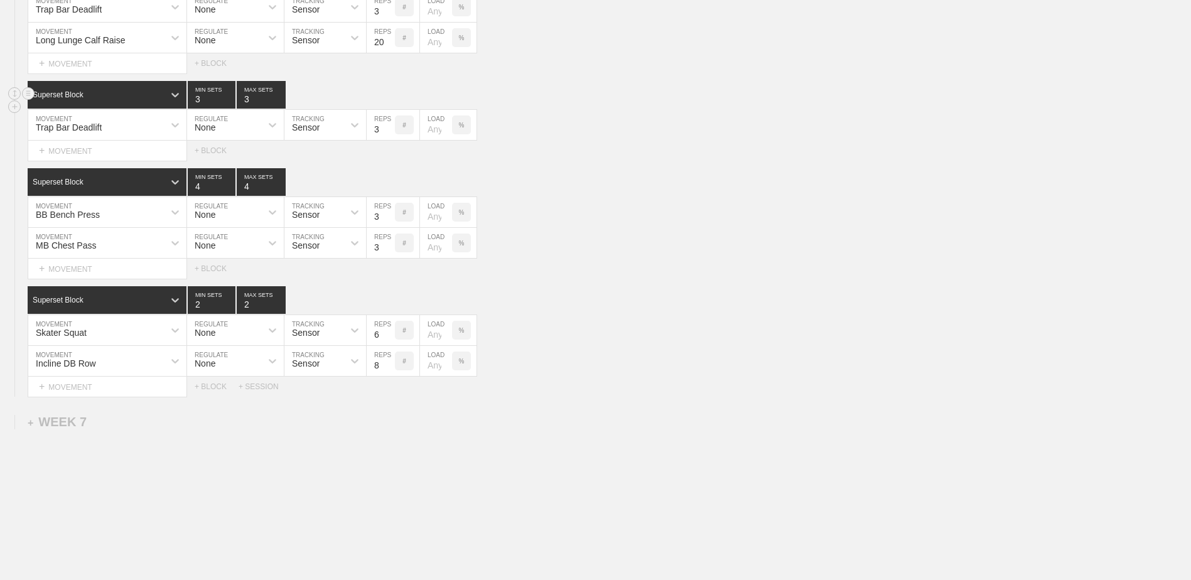
scroll to position [4125, 0]
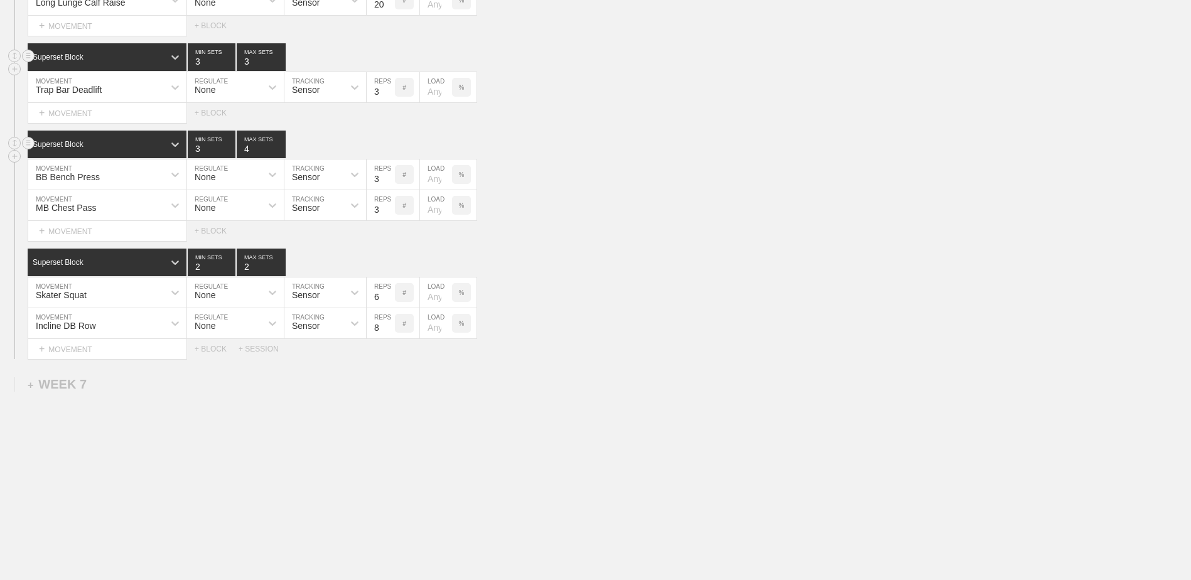
type input "3"
click at [233, 152] on input "3" at bounding box center [212, 145] width 48 height 28
type input "3"
click at [279, 151] on input "3" at bounding box center [261, 145] width 49 height 28
